Goal: Transaction & Acquisition: Purchase product/service

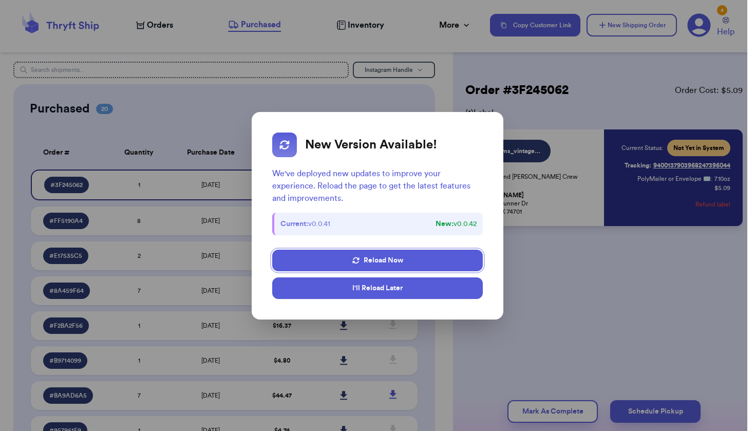
click at [374, 290] on button "I'll Reload Later" at bounding box center [377, 288] width 210 height 22
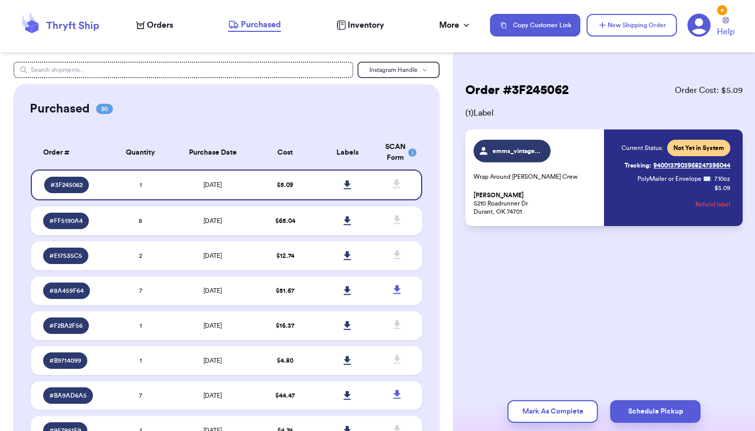
click at [164, 29] on span "Orders" at bounding box center [160, 25] width 26 height 12
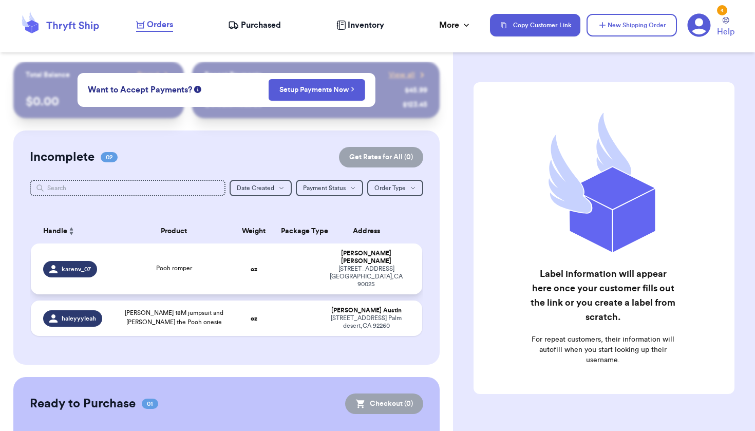
click at [238, 261] on td "oz" at bounding box center [254, 268] width 42 height 51
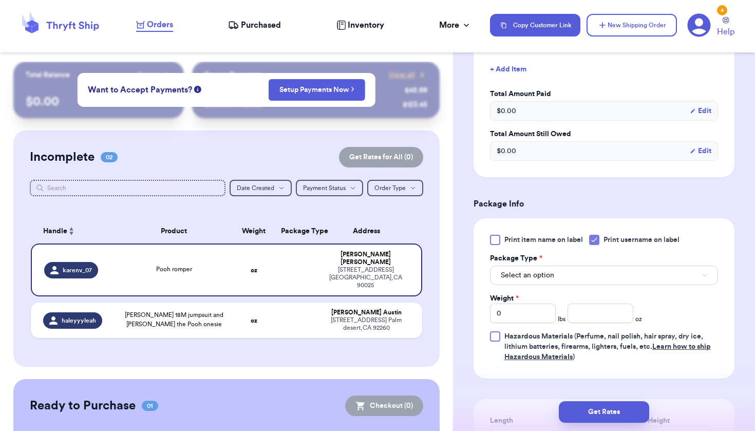
scroll to position [310, 0]
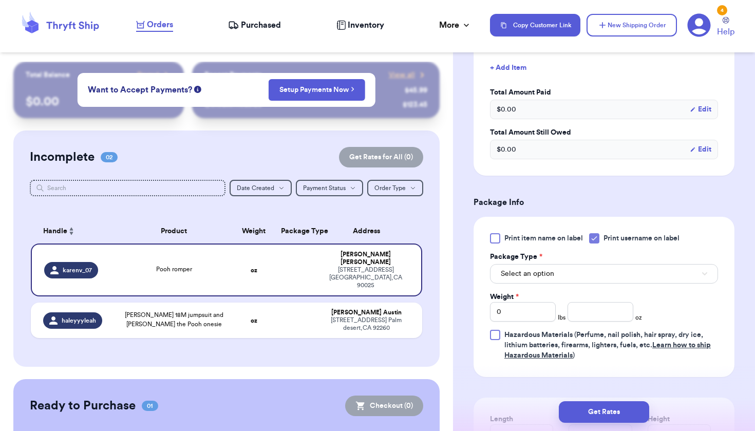
click at [590, 282] on button "Select an option" at bounding box center [604, 274] width 228 height 20
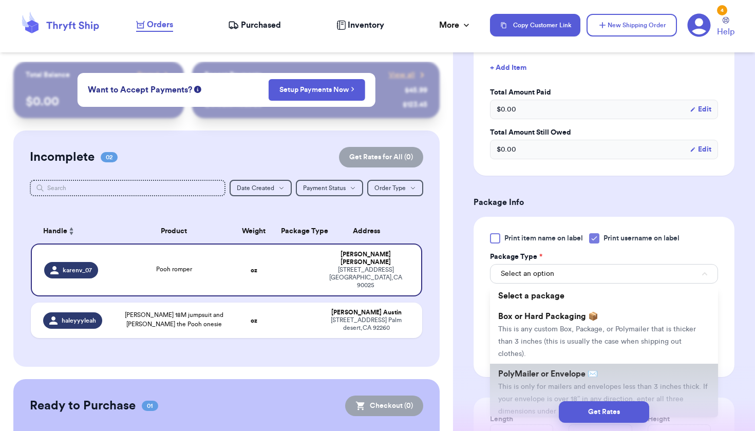
click at [569, 377] on span "PolyMailer or Envelope ✉️" at bounding box center [548, 374] width 100 height 8
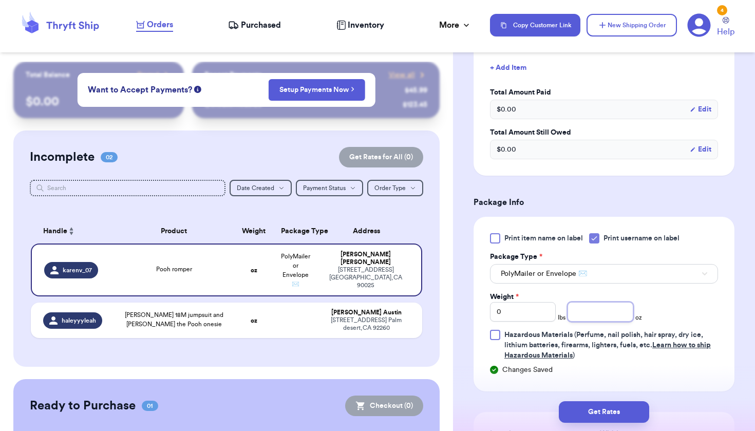
click at [582, 307] on input "number" at bounding box center [600, 312] width 66 height 20
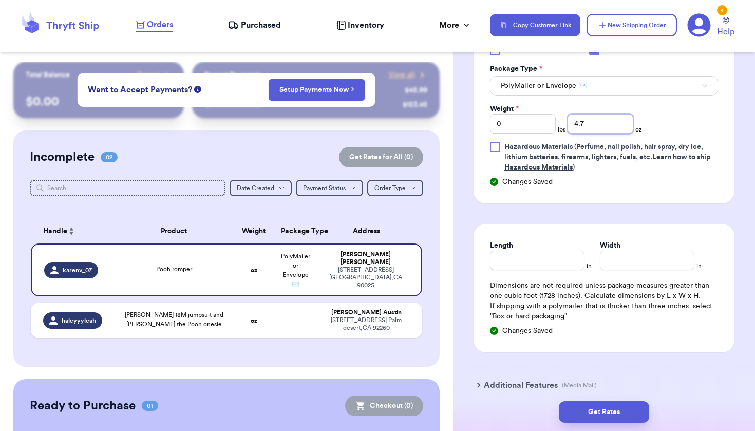
scroll to position [499, 0]
type input "4.7"
click at [553, 265] on input "Length" at bounding box center [537, 259] width 94 height 20
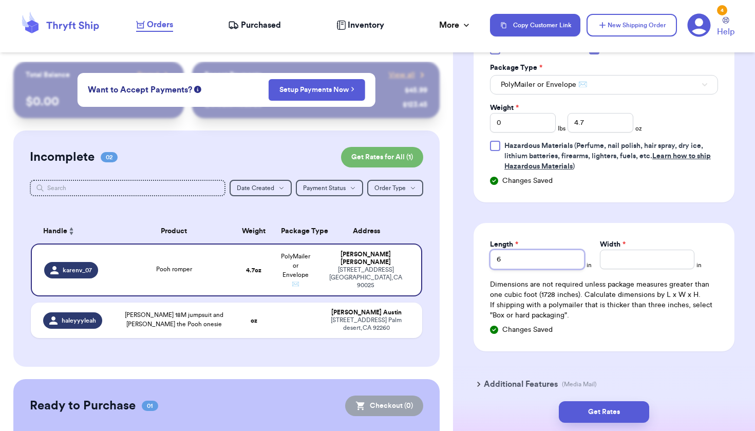
type input "6"
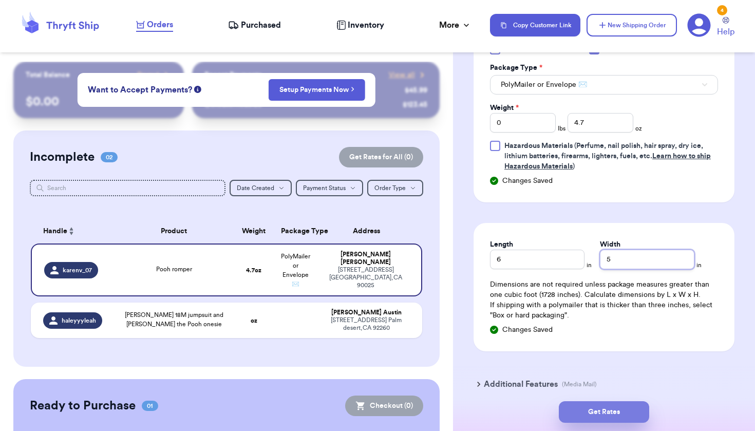
type input "5"
click at [595, 413] on button "Get Rates" at bounding box center [603, 412] width 90 height 22
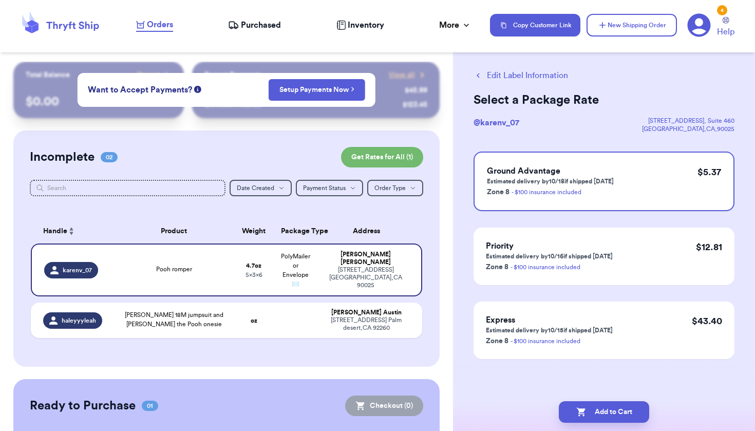
scroll to position [0, 0]
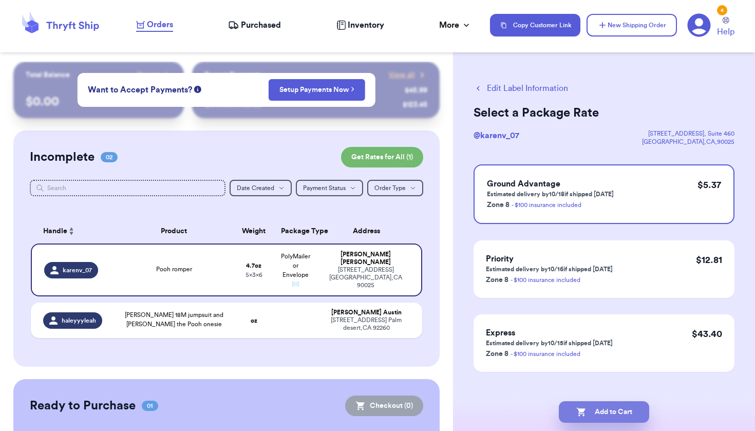
click at [595, 413] on button "Add to Cart" at bounding box center [603, 412] width 90 height 22
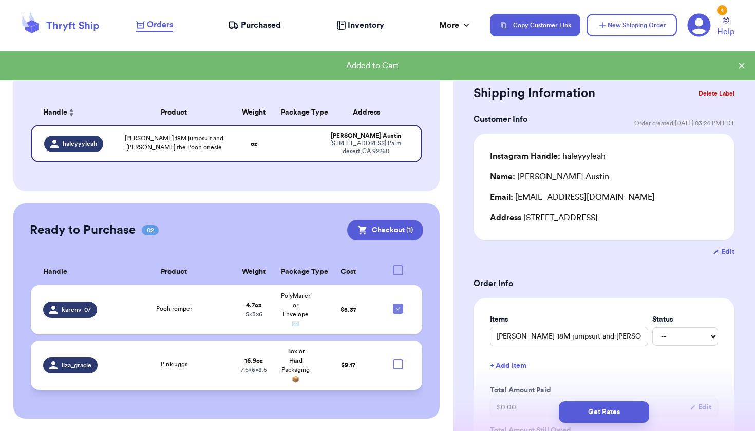
scroll to position [118, 0]
click at [393, 369] on div at bounding box center [398, 364] width 10 height 10
click at [397, 359] on input "checkbox" at bounding box center [397, 359] width 1 height 1
checkbox input "true"
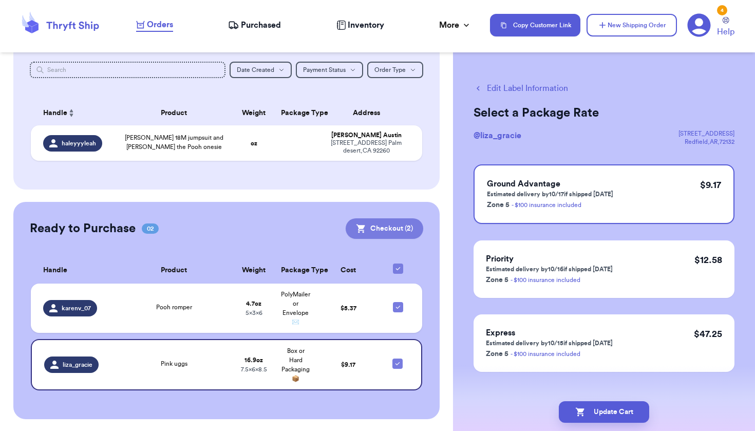
click at [406, 231] on button "Checkout ( 2 )" at bounding box center [384, 228] width 78 height 21
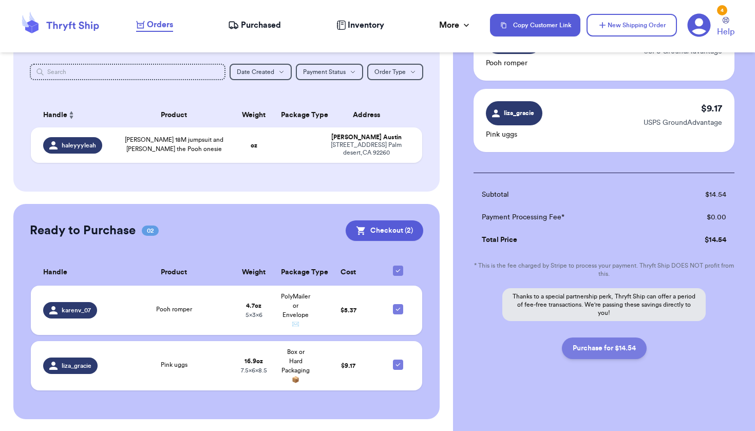
scroll to position [110, 0]
click at [614, 354] on button "Purchase for $14.54" at bounding box center [604, 348] width 85 height 22
checkbox input "false"
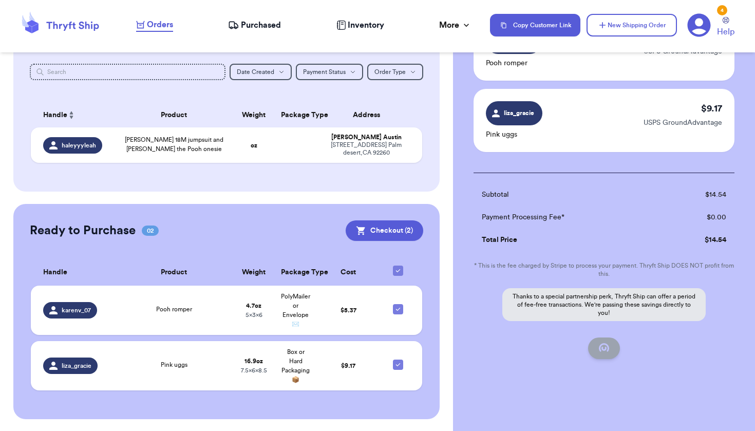
checkbox input "true"
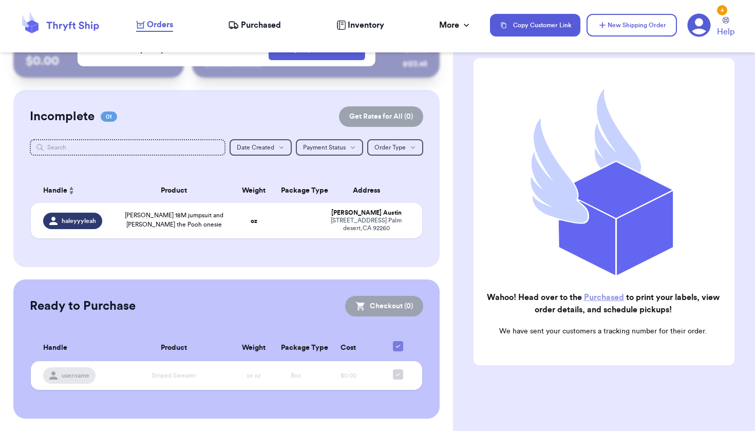
scroll to position [40, 0]
click at [264, 22] on span "Purchased" at bounding box center [261, 25] width 40 height 12
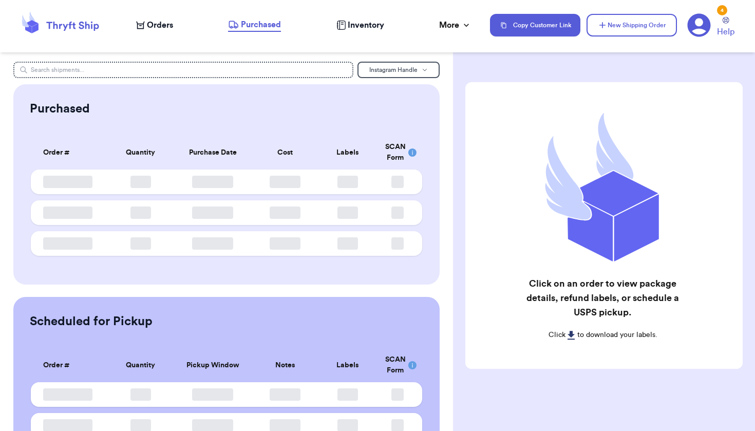
click at [264, 22] on span "Purchased" at bounding box center [261, 24] width 40 height 12
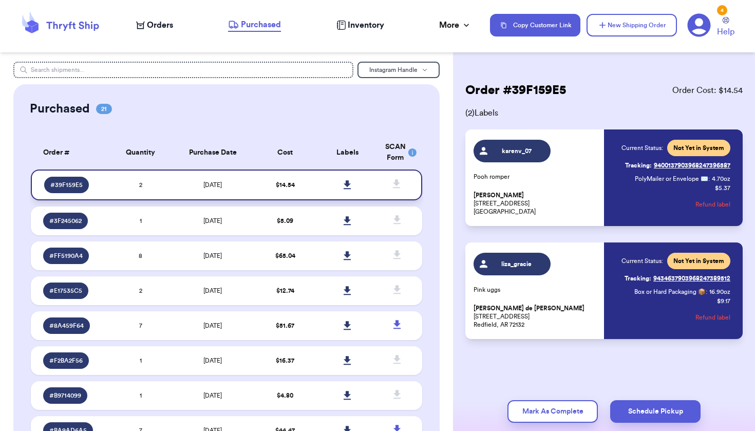
click at [343, 189] on icon at bounding box center [346, 184] width 7 height 9
